Goal: Navigation & Orientation: Find specific page/section

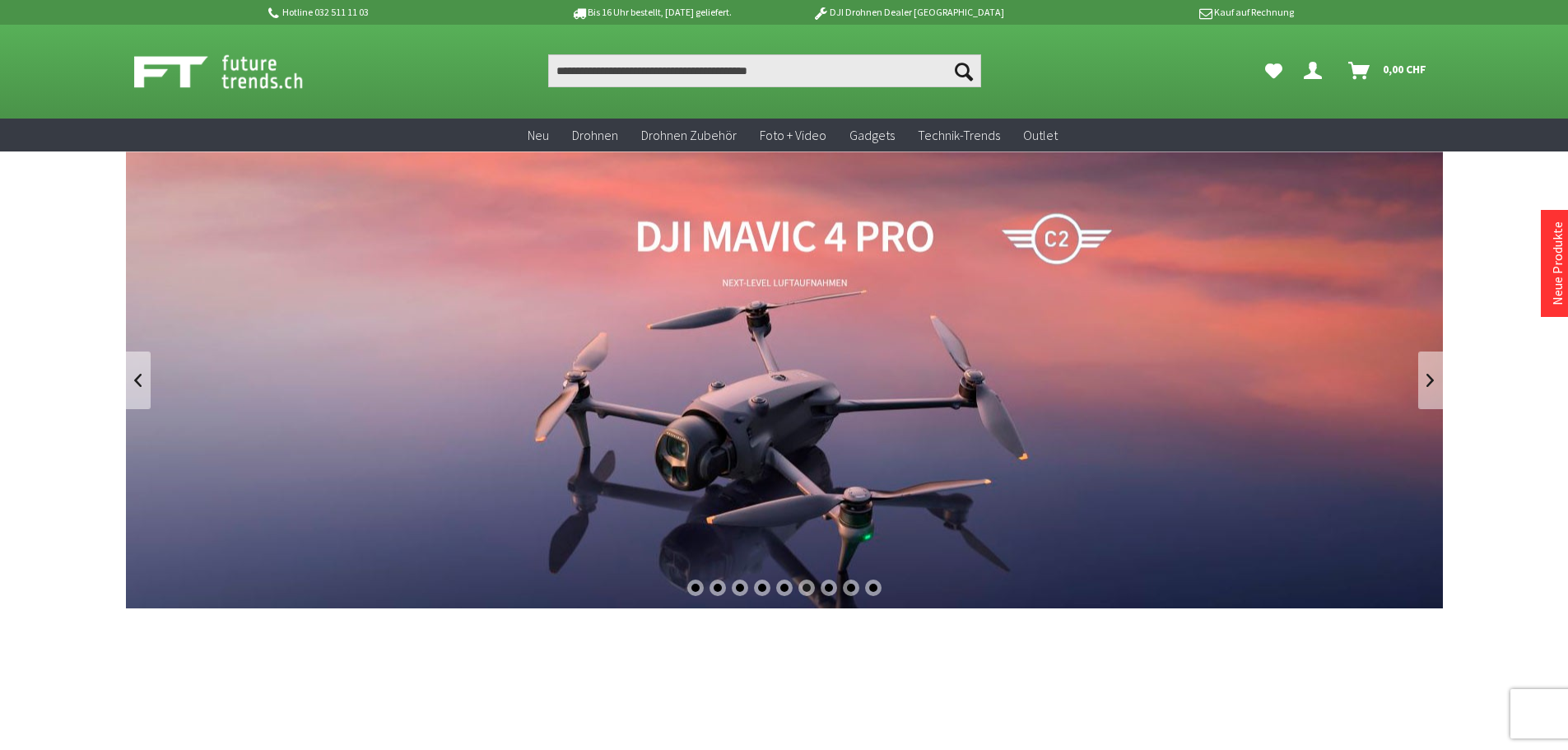
click at [1252, 401] on link "DJI Mavic 4 Pro" at bounding box center [785, 380] width 1317 height 457
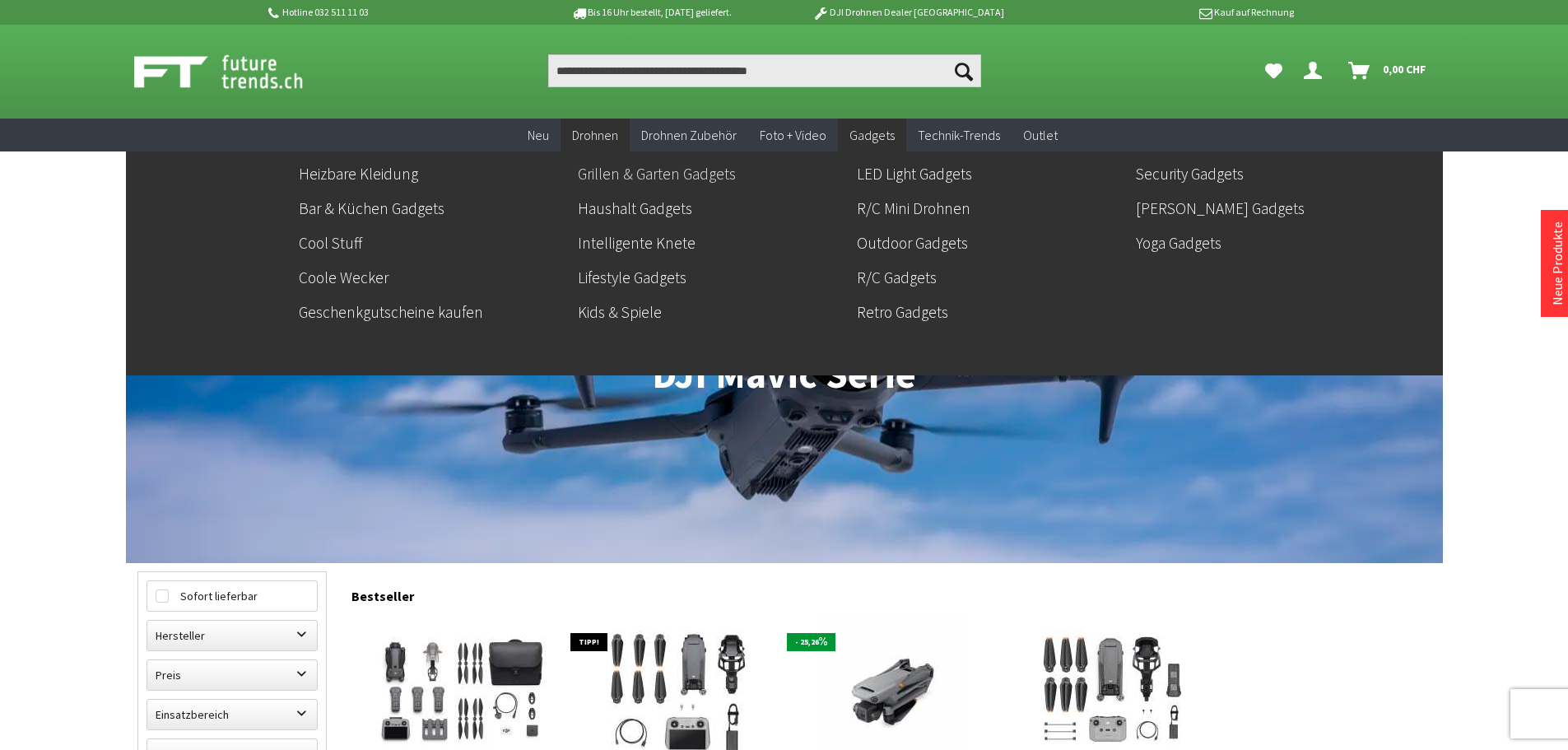
click at [666, 167] on link "Grillen & Garten Gadgets" at bounding box center [710, 173] width 266 height 28
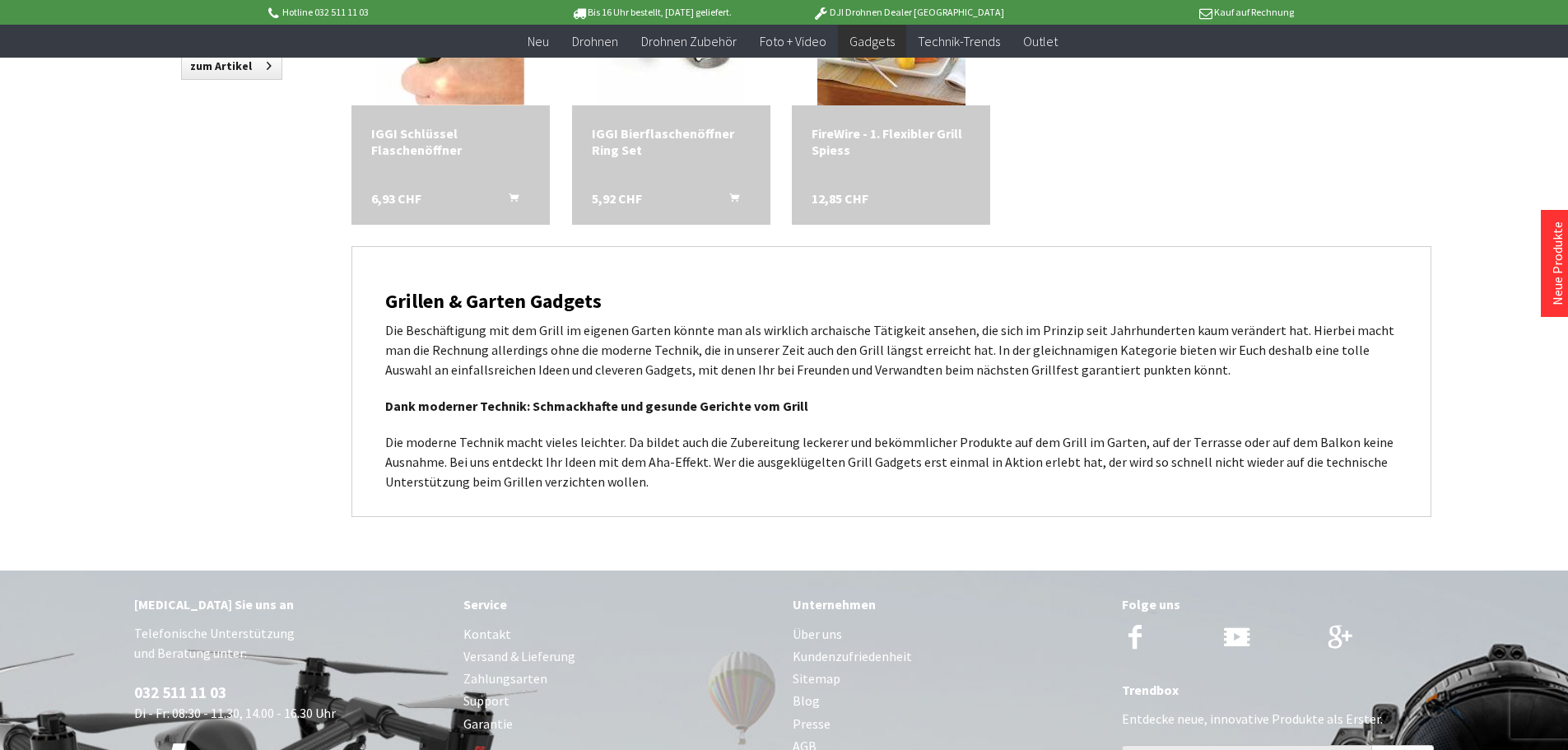
scroll to position [625, 0]
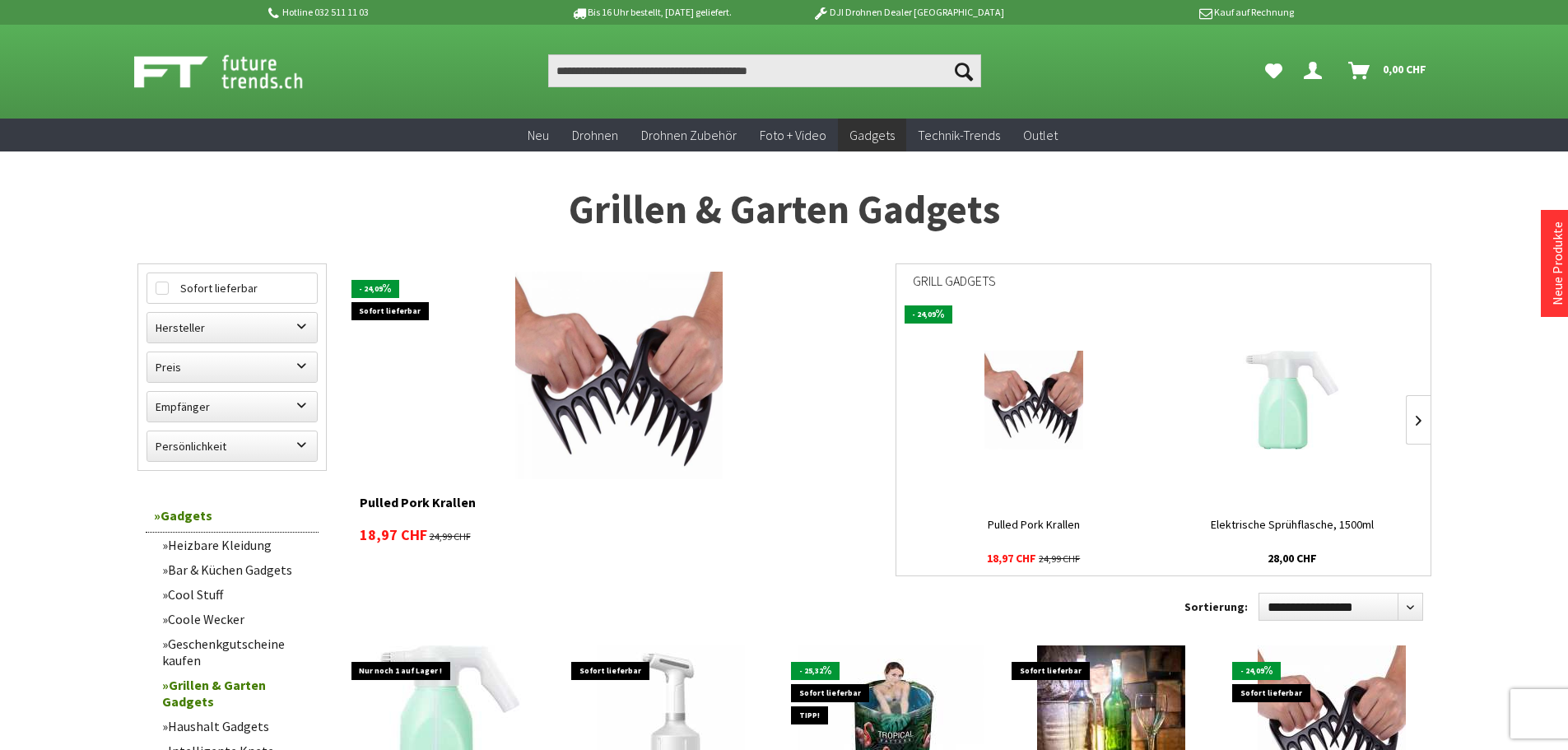
click at [228, 548] on link "Heizbare Kleidung" at bounding box center [236, 545] width 165 height 25
